Goal: Task Accomplishment & Management: Use online tool/utility

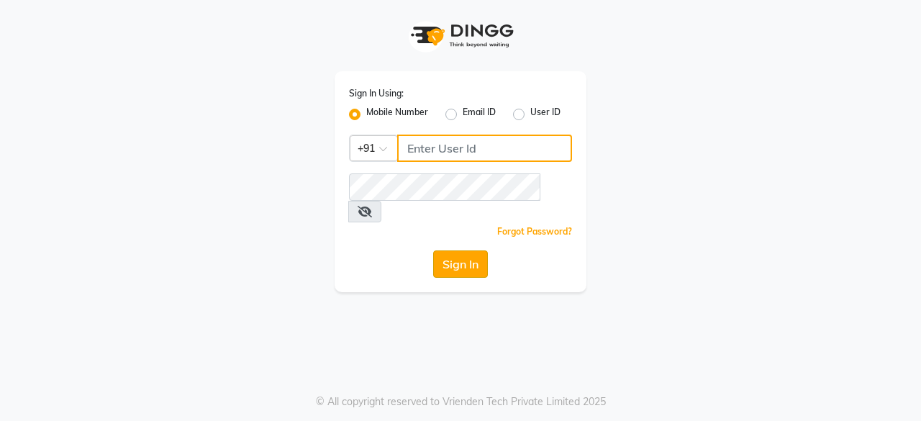
type input "9175245454"
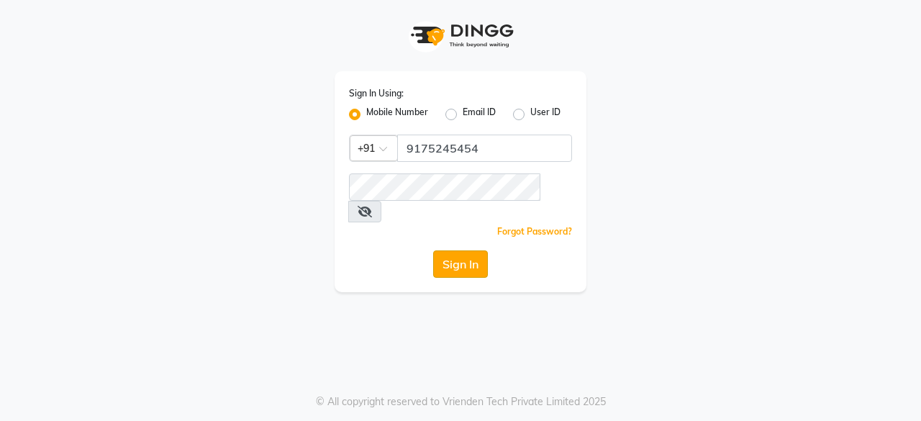
click at [469, 251] on button "Sign In" at bounding box center [460, 264] width 55 height 27
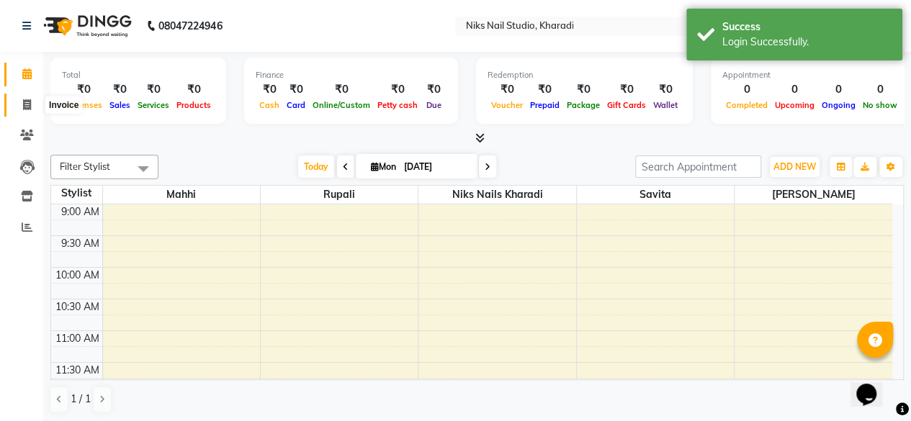
click at [23, 107] on icon at bounding box center [27, 104] width 8 height 11
select select "service"
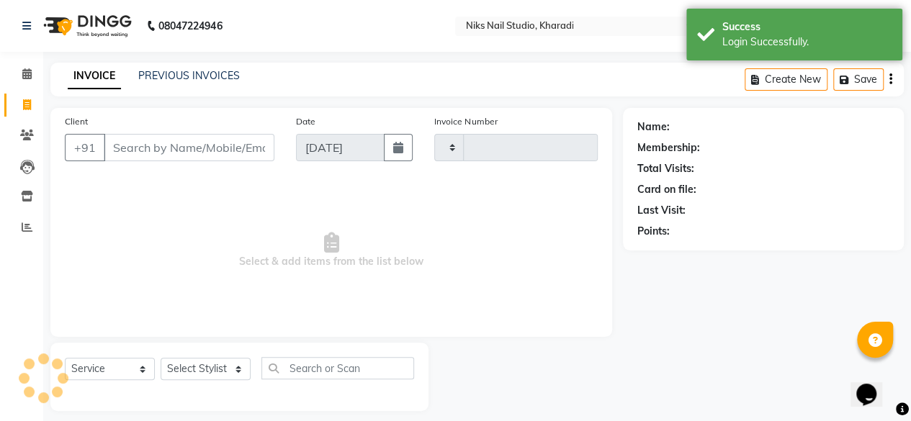
type input "0011"
select select "8770"
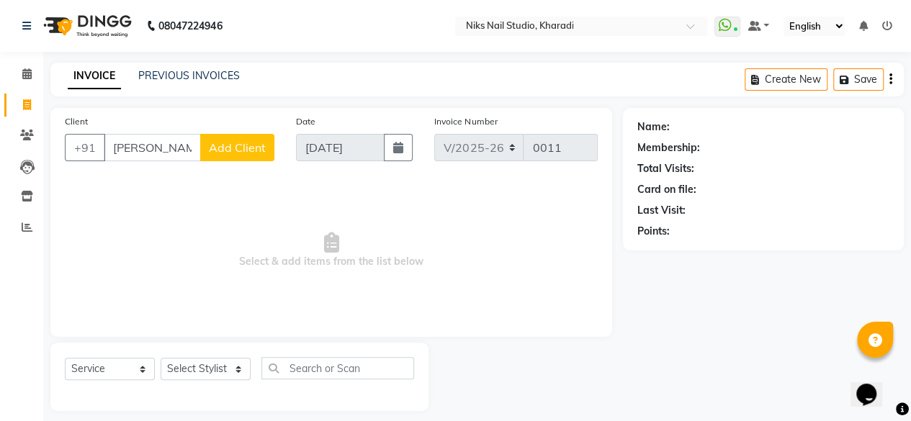
type input "[PERSON_NAME]"
click at [246, 148] on span "Add Client" at bounding box center [237, 147] width 57 height 14
select select "22"
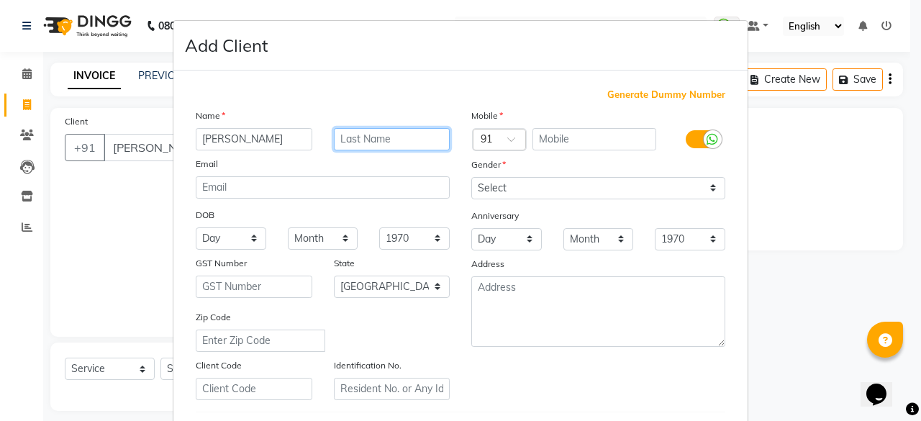
click at [350, 135] on input "text" at bounding box center [392, 139] width 117 height 22
type input "haldetr"
click at [488, 135] on div at bounding box center [500, 140] width 52 height 15
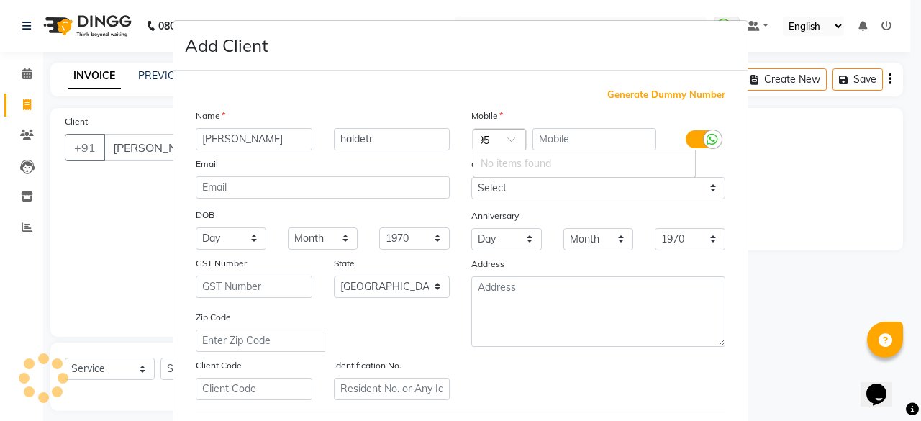
type input "8250236954"
click at [507, 136] on span at bounding box center [516, 143] width 18 height 15
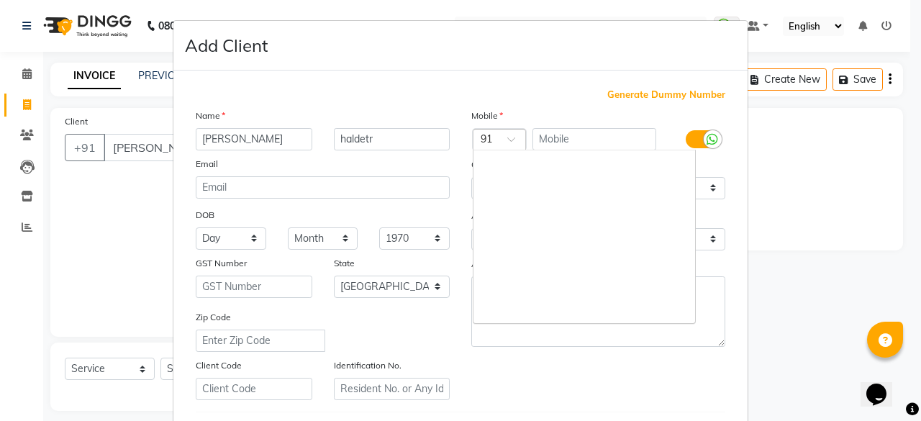
scroll to position [2610, 0]
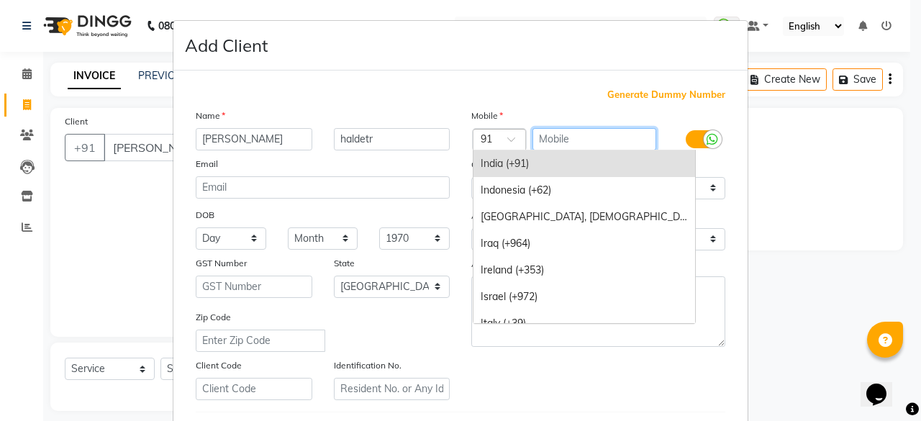
click at [551, 139] on input "text" at bounding box center [595, 139] width 125 height 22
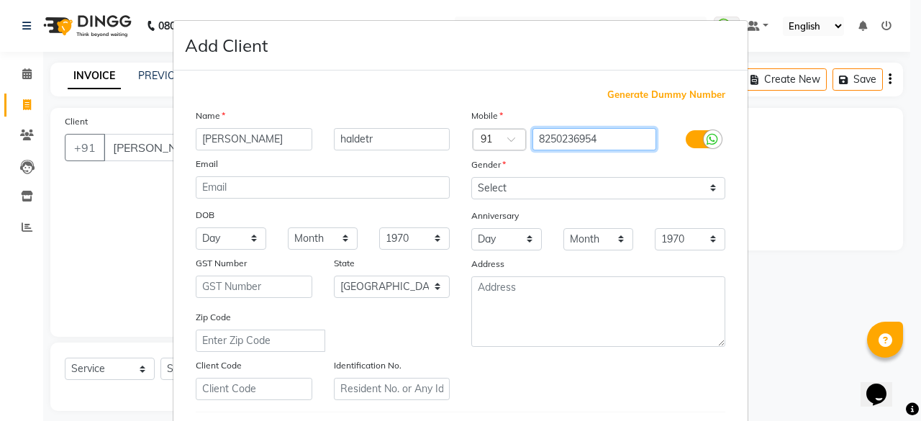
type input "8250236954"
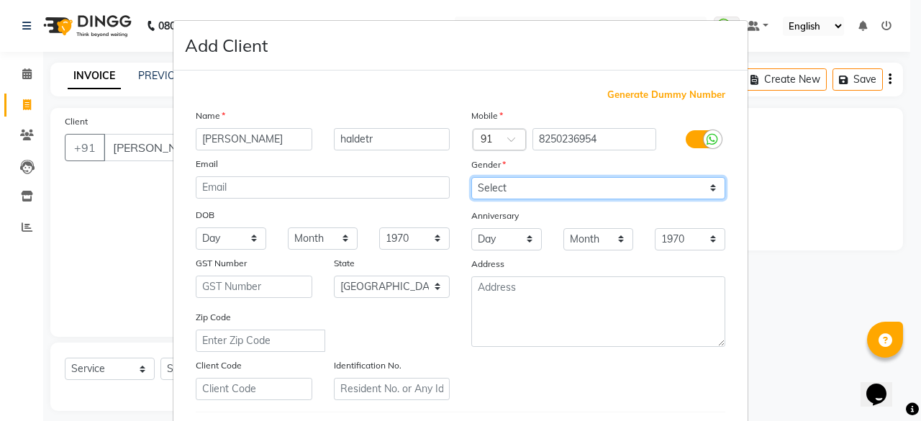
click at [556, 190] on select "Select [DEMOGRAPHIC_DATA] [DEMOGRAPHIC_DATA] Other Prefer Not To Say" at bounding box center [598, 188] width 254 height 22
select select "[DEMOGRAPHIC_DATA]"
click at [471, 177] on select "Select [DEMOGRAPHIC_DATA] [DEMOGRAPHIC_DATA] Other Prefer Not To Say" at bounding box center [598, 188] width 254 height 22
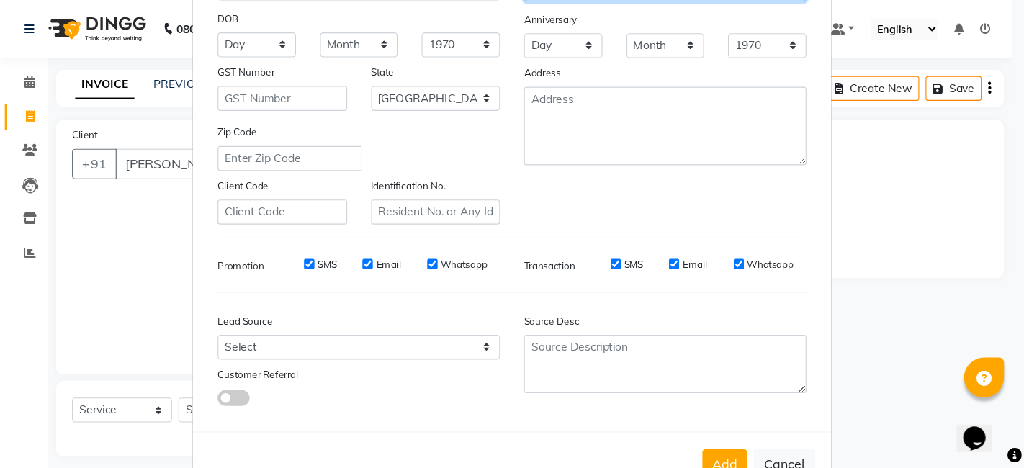
scroll to position [240, 0]
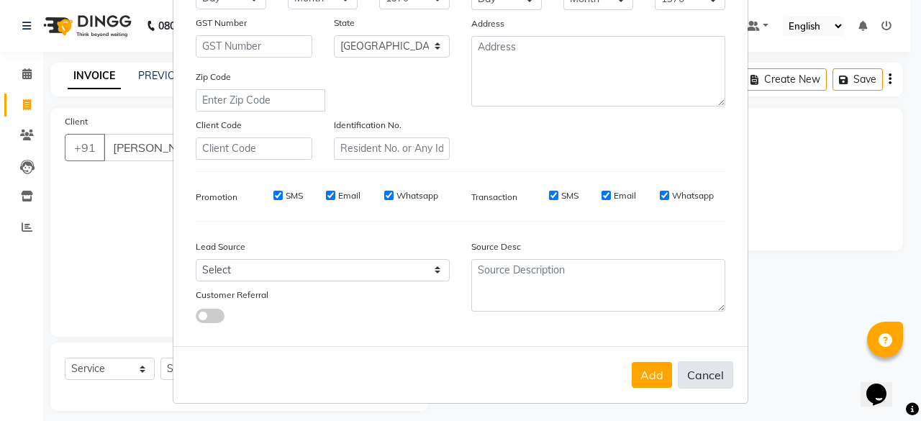
click at [705, 371] on button "Cancel" at bounding box center [705, 374] width 55 height 27
select select
select select "null"
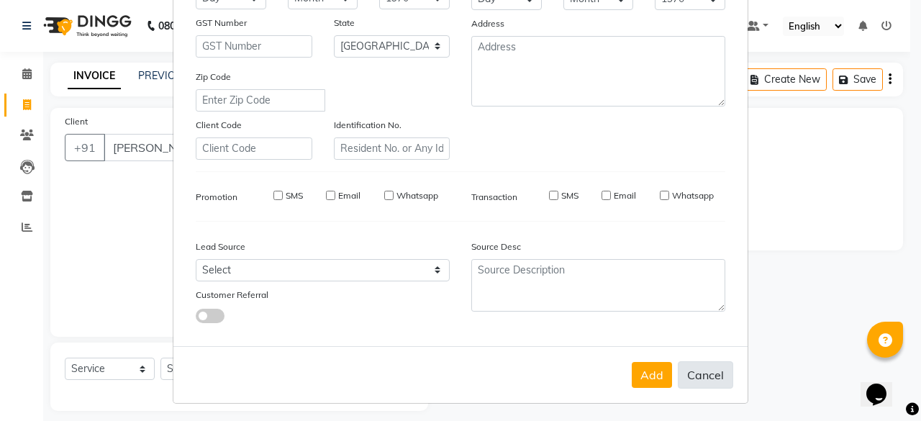
select select
checkbox input "false"
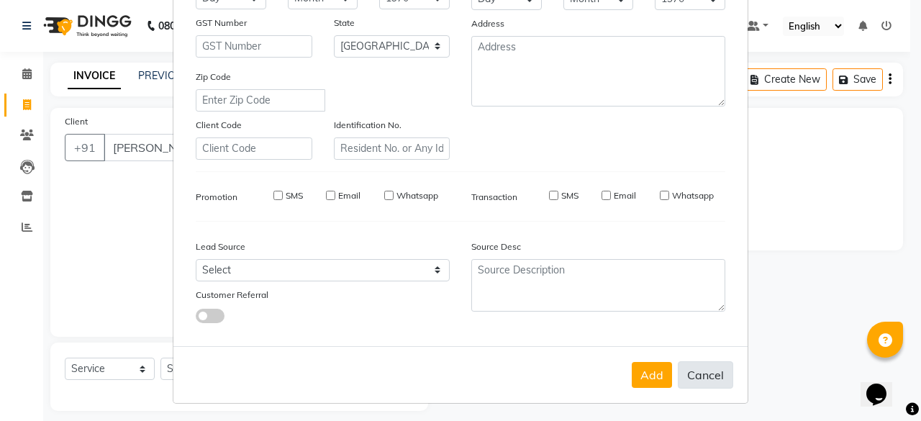
checkbox input "false"
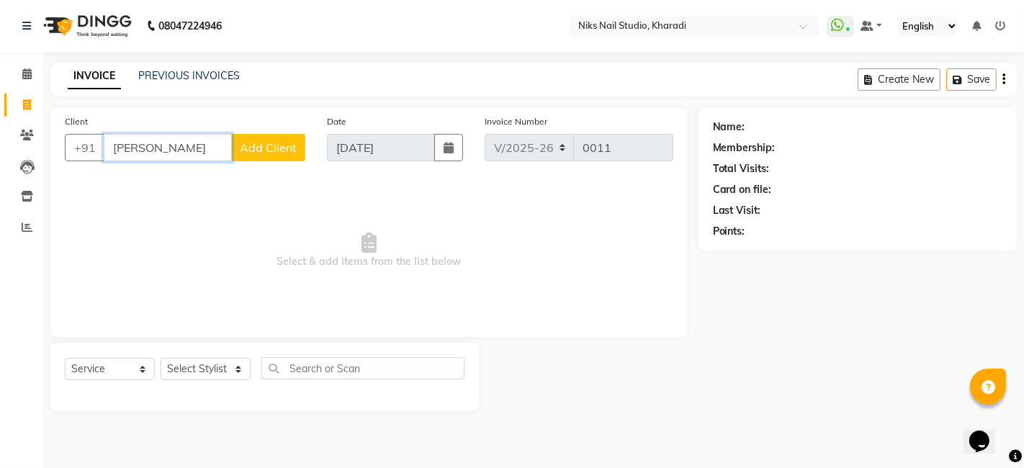
click at [190, 150] on input "[PERSON_NAME]" at bounding box center [168, 147] width 128 height 27
type input "s"
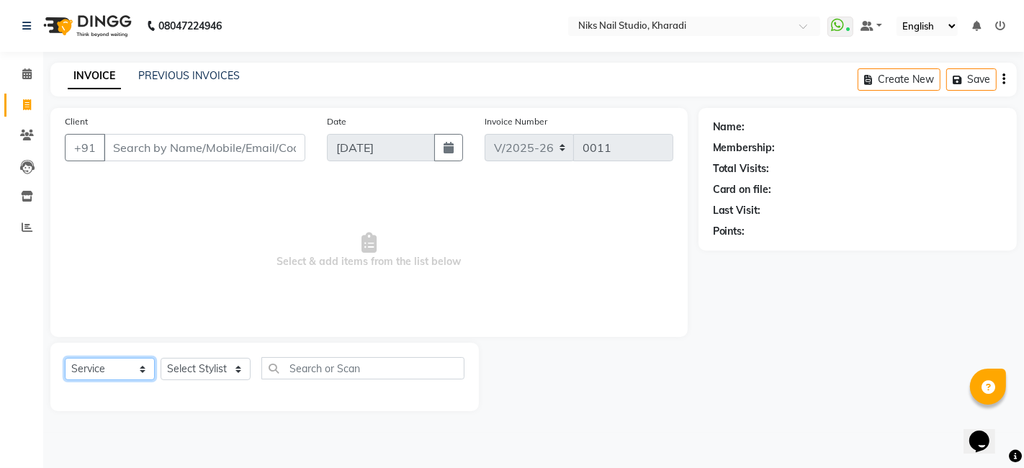
click at [140, 372] on select "Select Service Product Membership Package Voucher Prepaid Gift Card" at bounding box center [110, 369] width 90 height 22
click at [140, 370] on select "Select Service Product Membership Package Voucher Prepaid Gift Card" at bounding box center [110, 369] width 90 height 22
